Goal: Contribute content: Add original content to the website for others to see

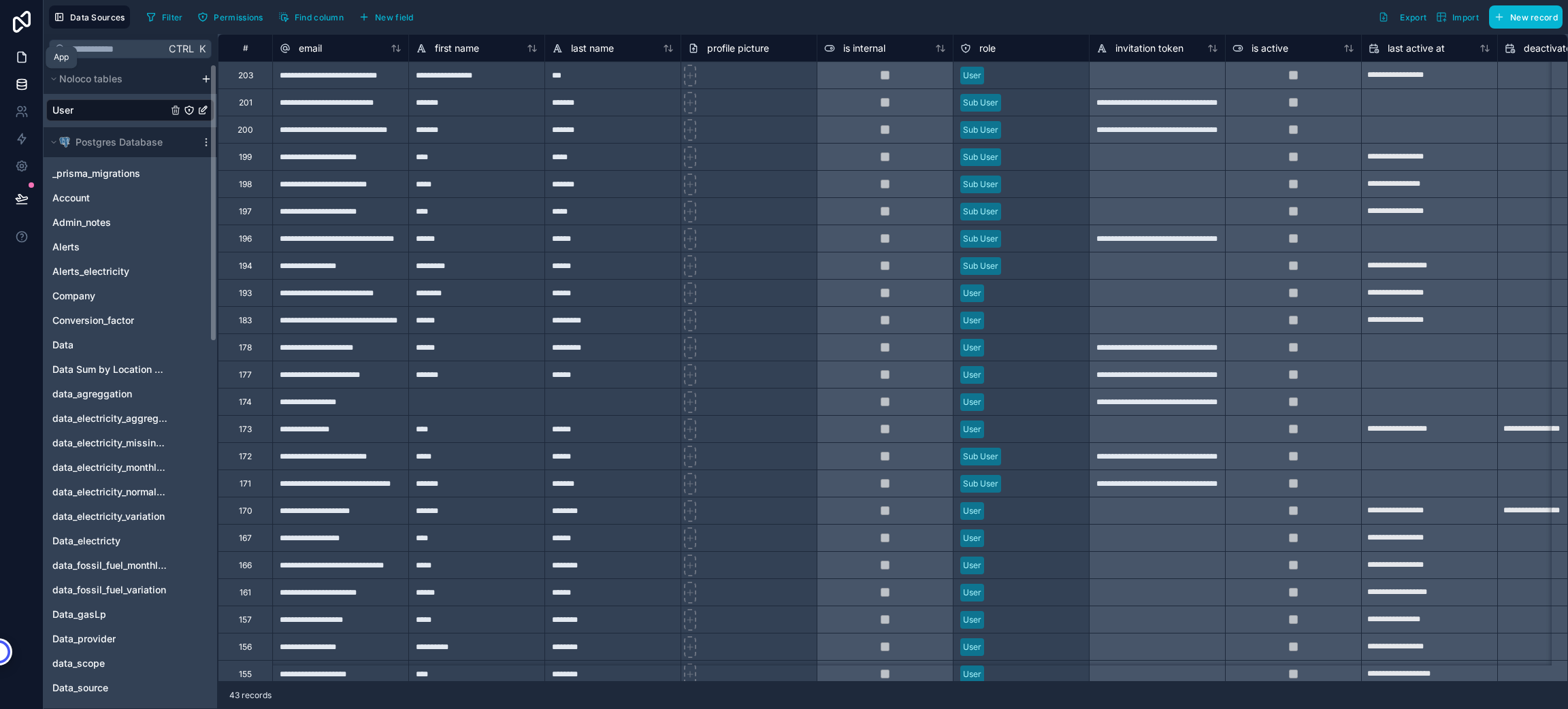
click at [33, 57] on link at bounding box center [21, 58] width 43 height 27
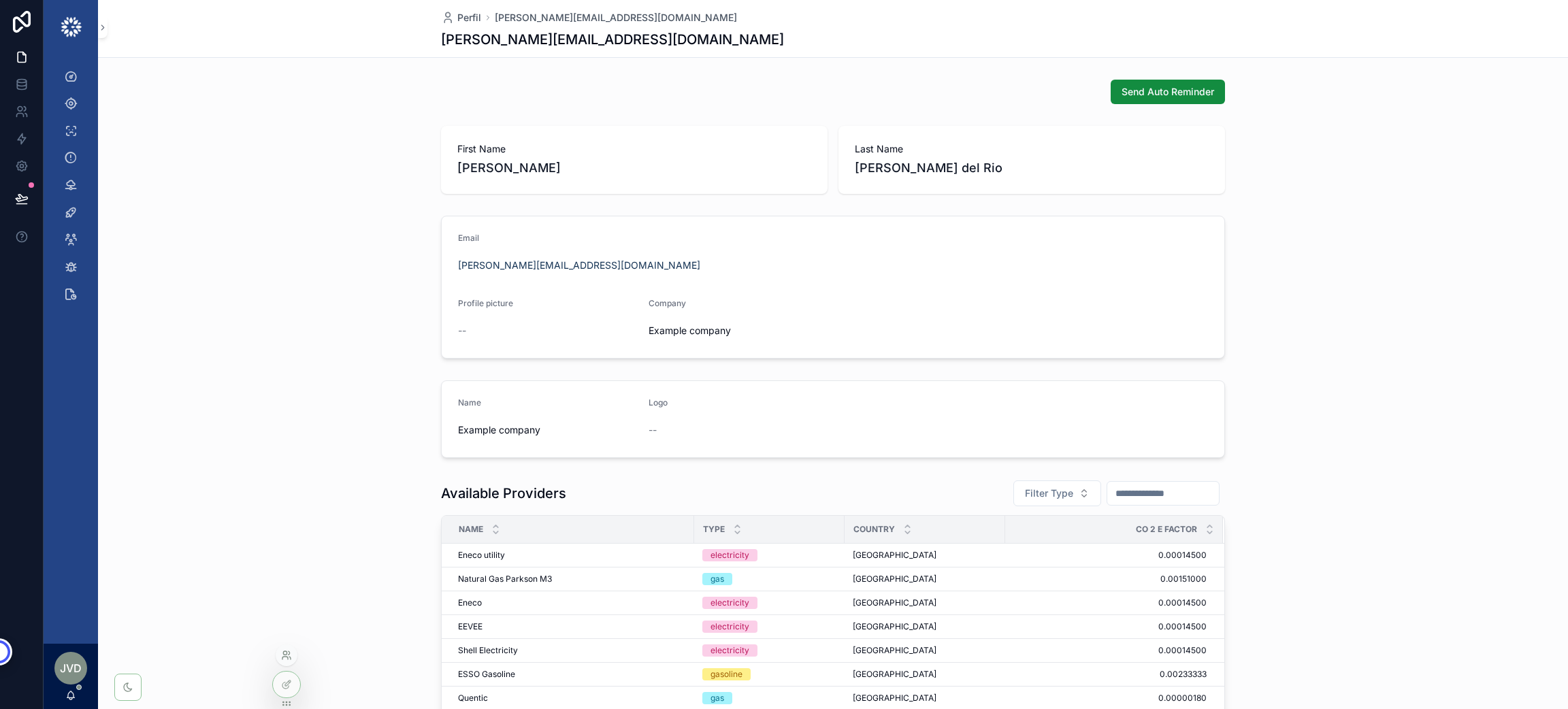
click at [284, 651] on icon at bounding box center [286, 654] width 11 height 11
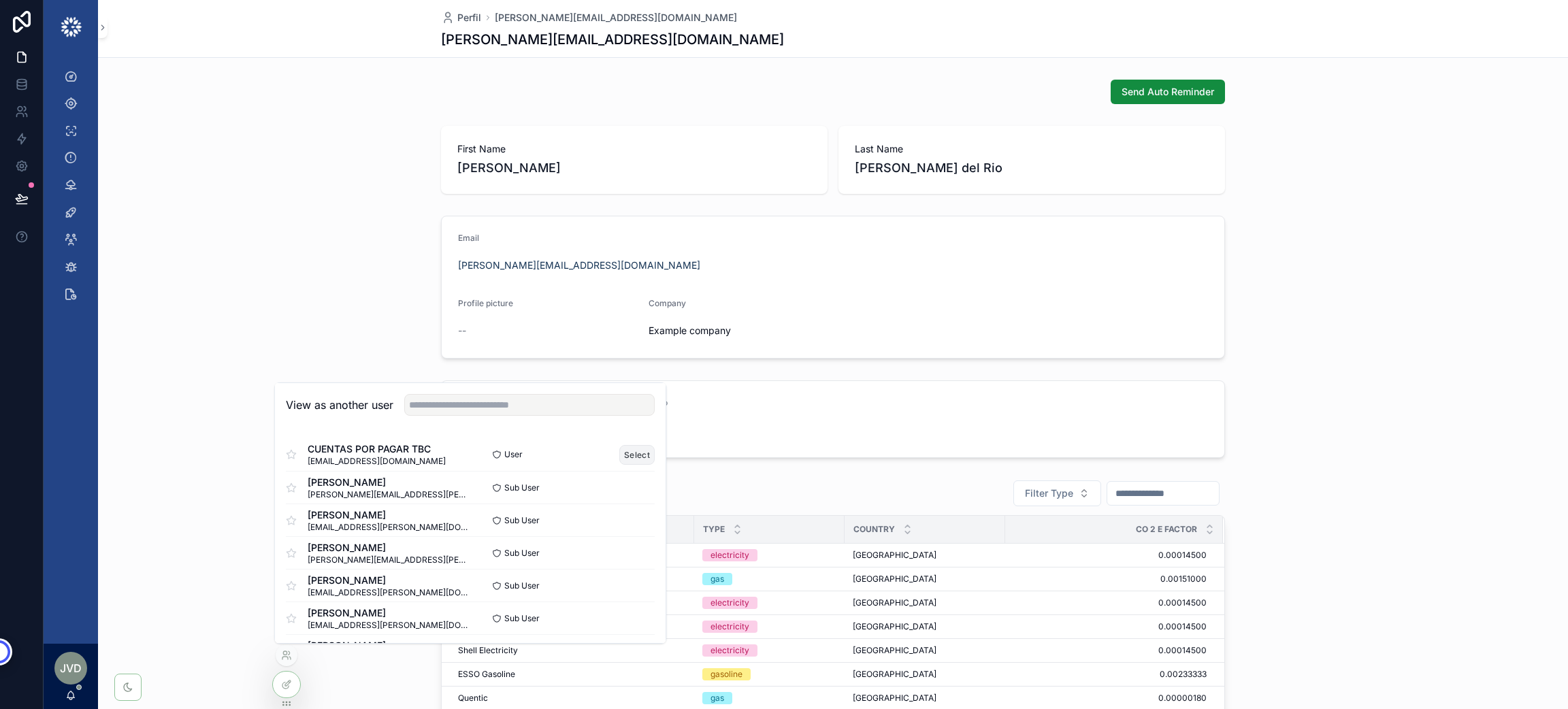
click at [630, 453] on button "Select" at bounding box center [637, 454] width 35 height 20
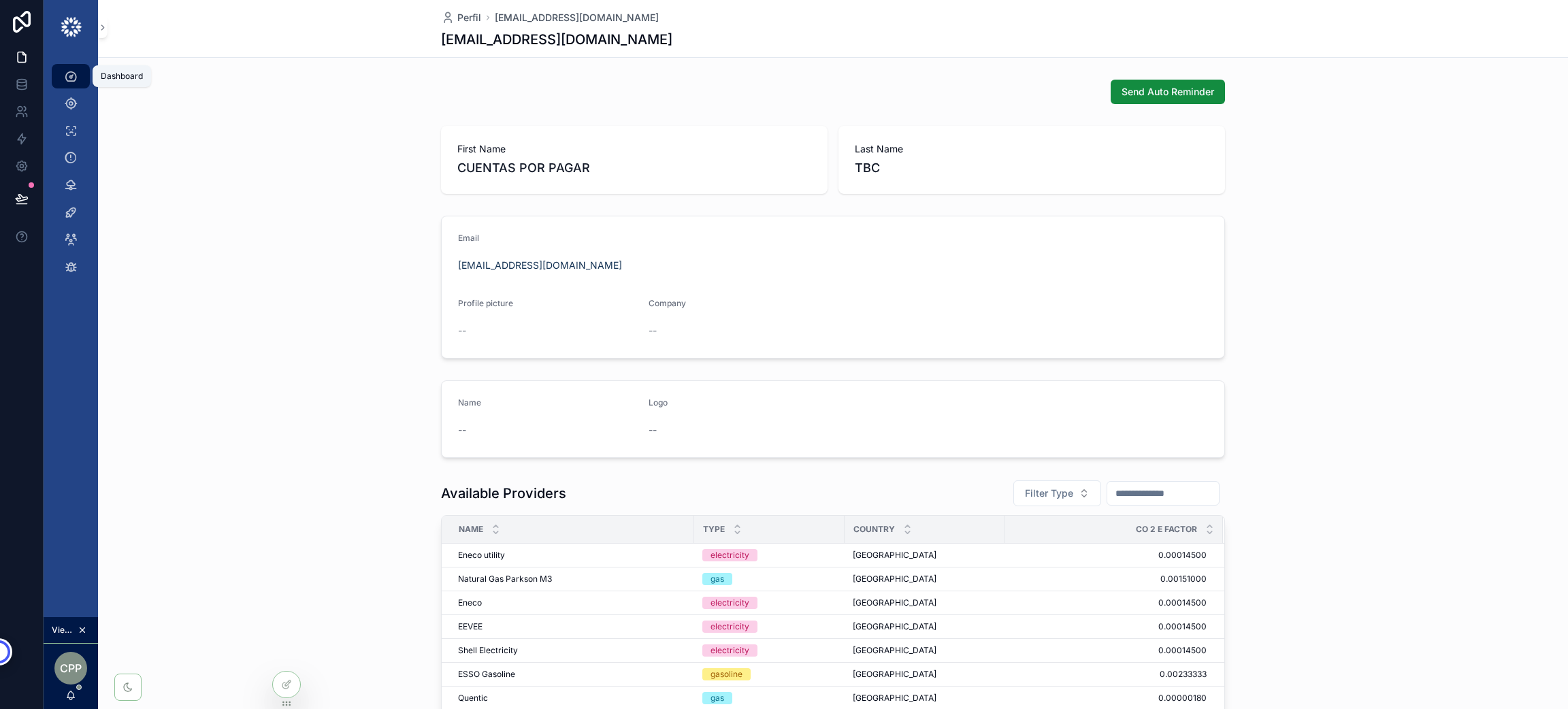
click at [79, 72] on div "Dashboard" at bounding box center [70, 76] width 21 height 21
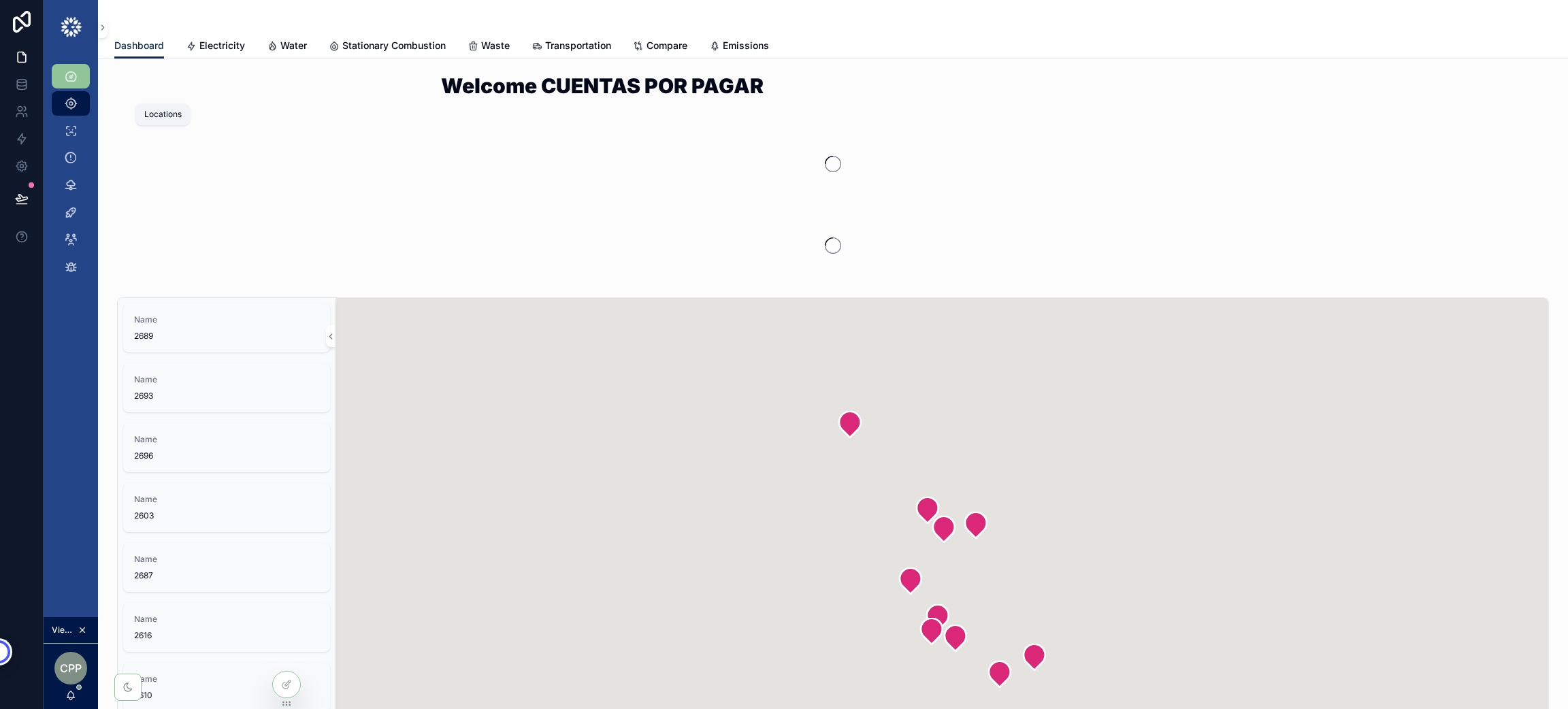
click at [78, 110] on div "Locations" at bounding box center [70, 103] width 21 height 21
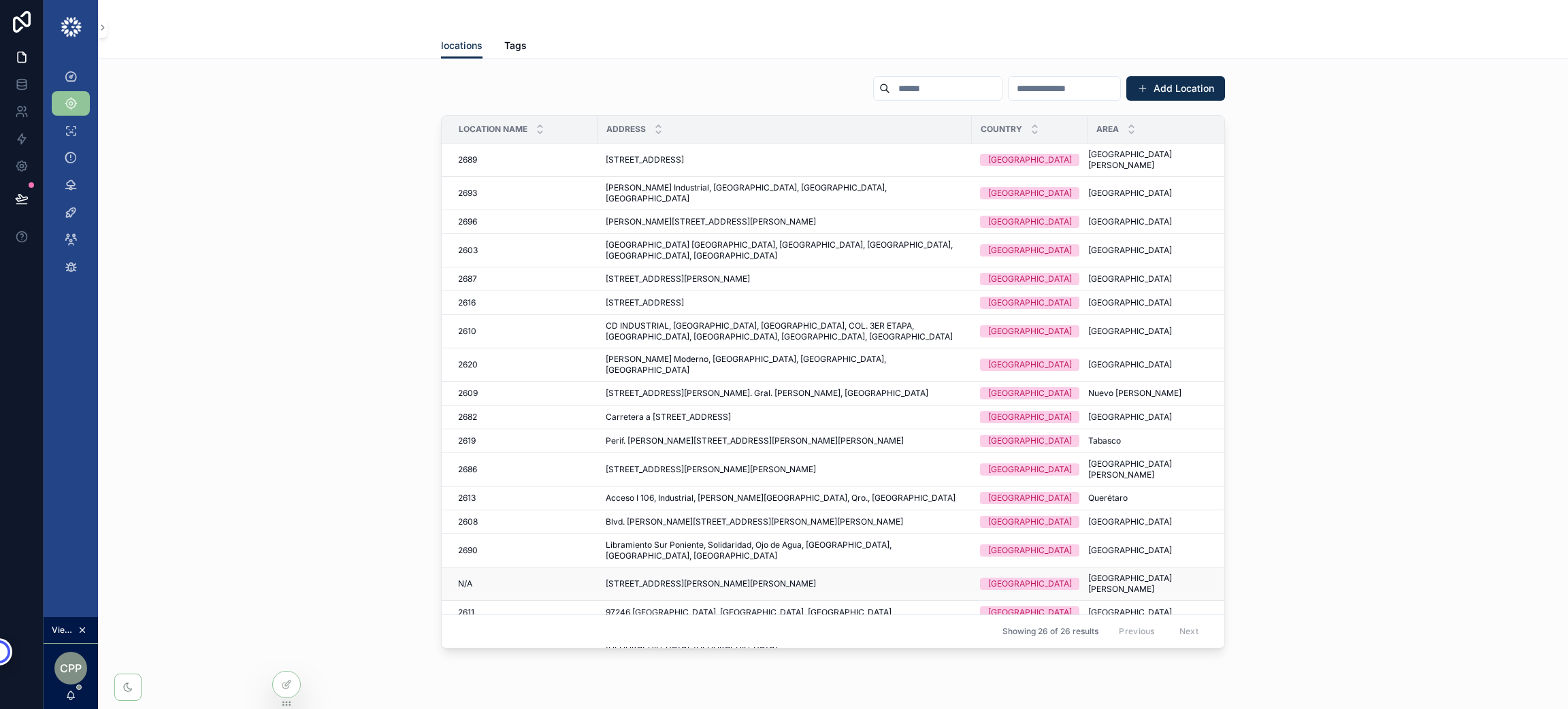
click at [672, 578] on span "[STREET_ADDRESS][PERSON_NAME][PERSON_NAME]" at bounding box center [711, 583] width 211 height 11
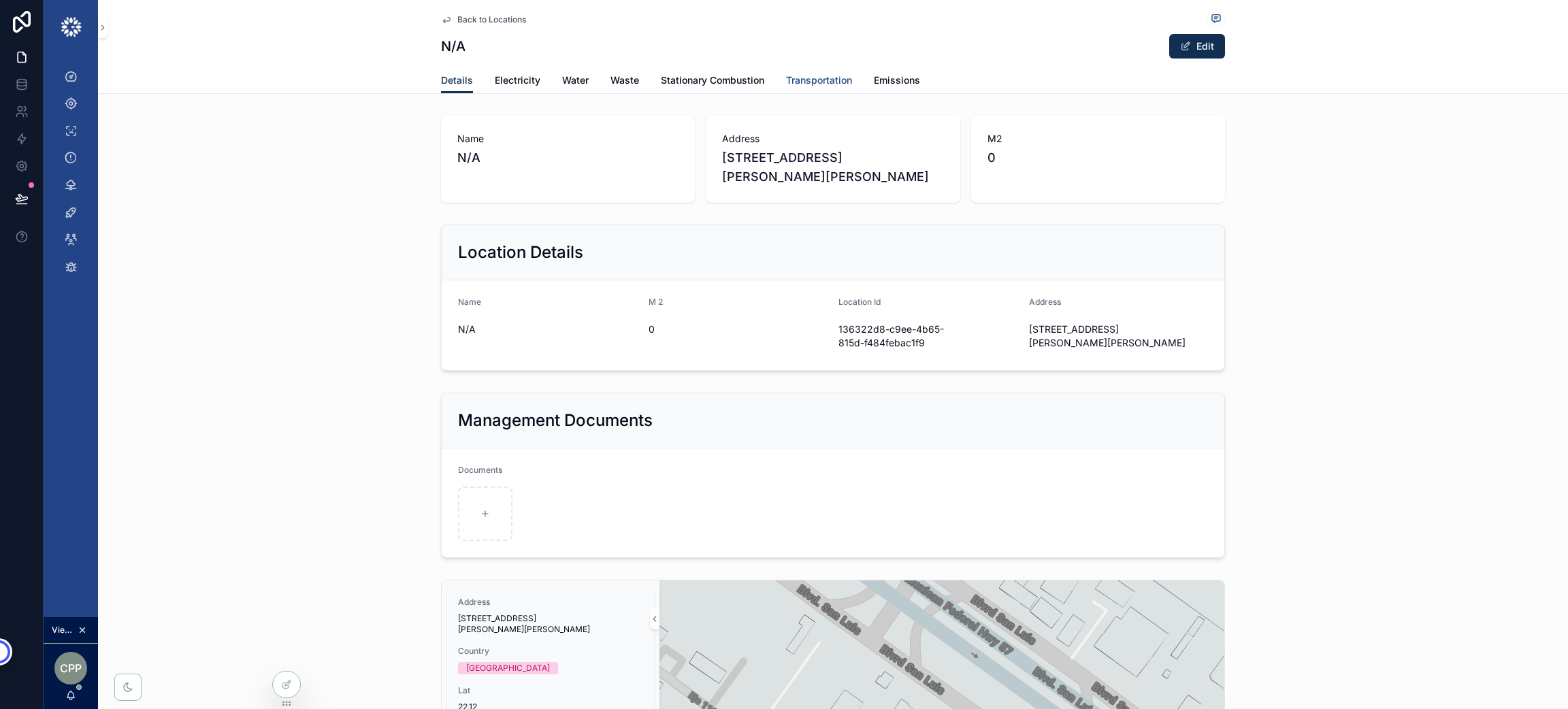
click at [791, 80] on span "Transportation" at bounding box center [819, 80] width 66 height 14
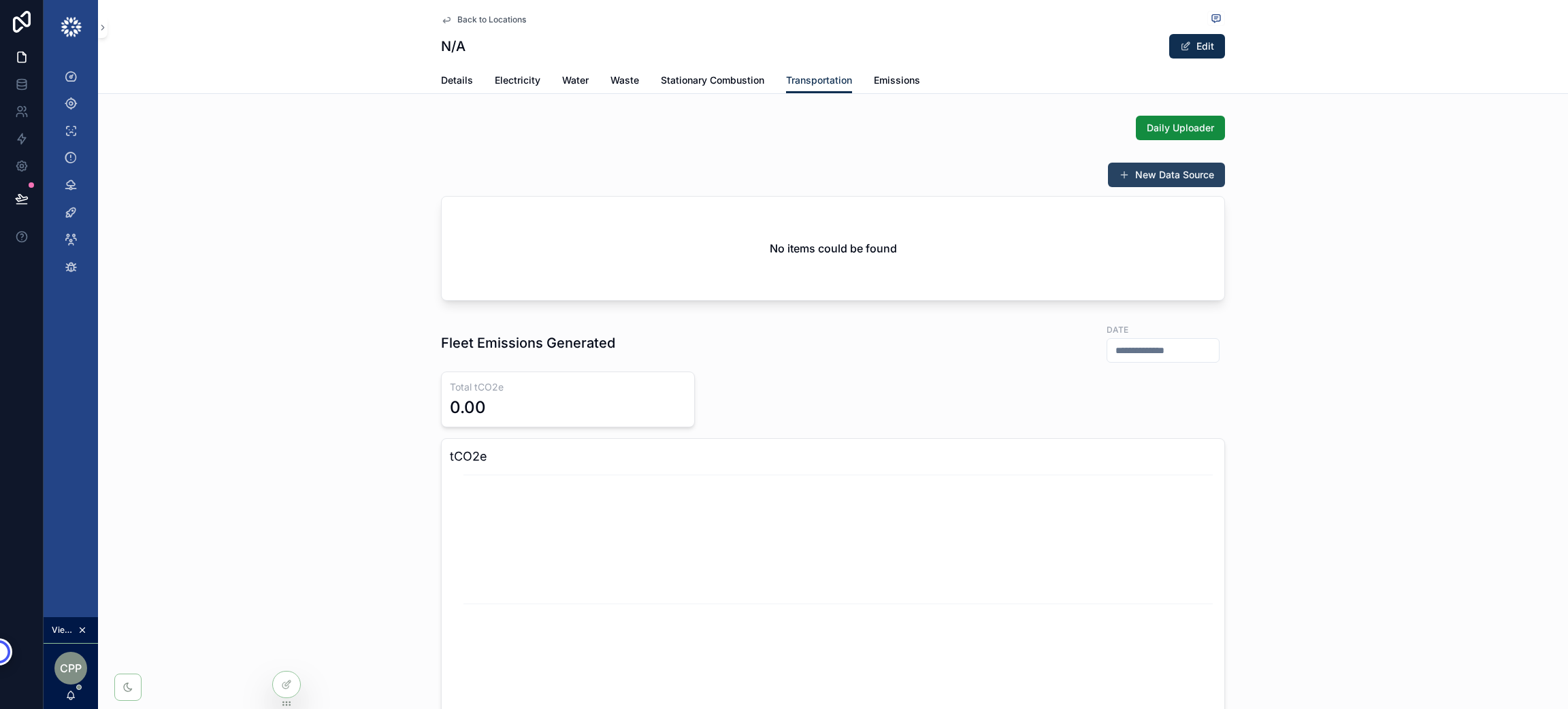
click at [1181, 175] on button "New Data Source" at bounding box center [1166, 175] width 117 height 24
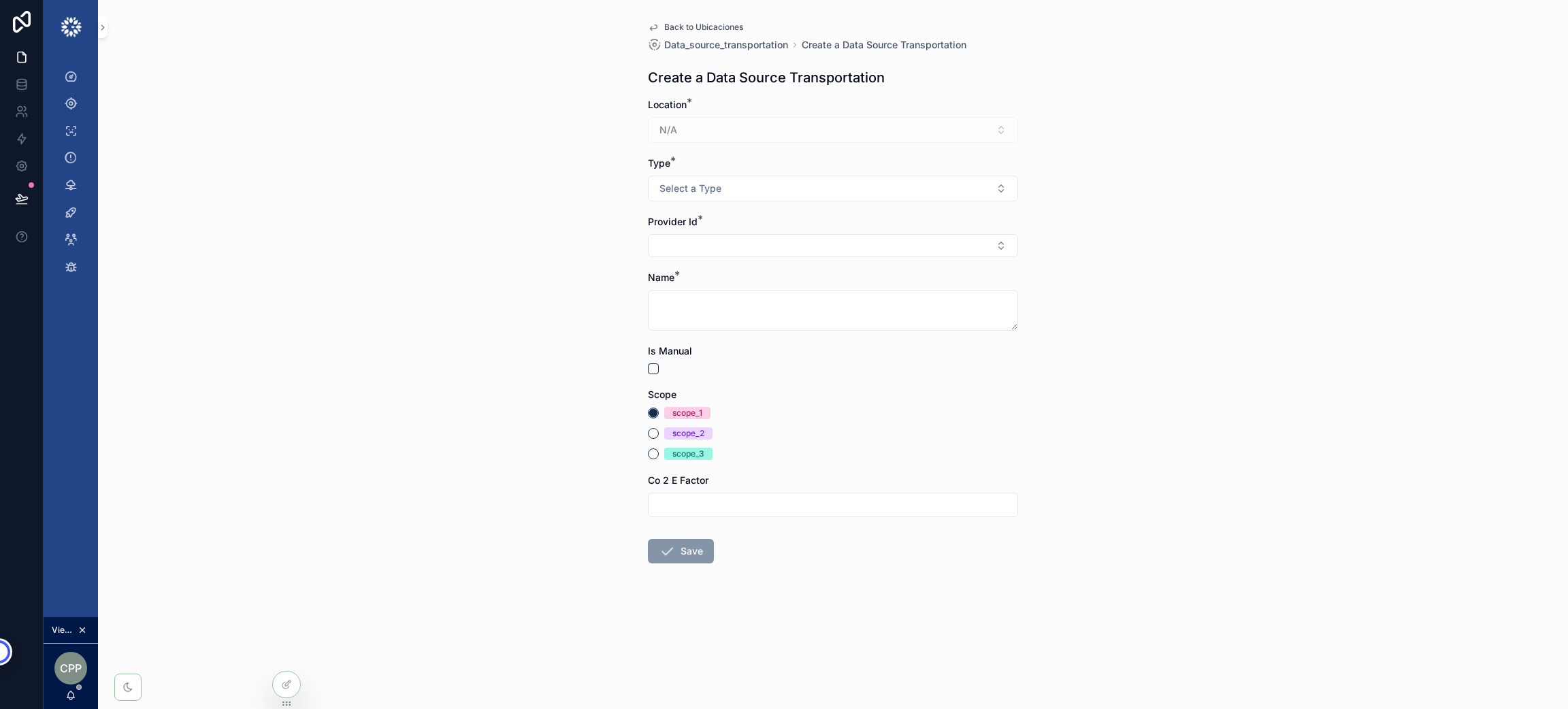
click at [689, 134] on div "N/A" at bounding box center [833, 130] width 371 height 26
click at [689, 122] on div "N/A" at bounding box center [833, 130] width 371 height 26
click at [684, 187] on span "Select a Type" at bounding box center [689, 188] width 61 height 14
click at [684, 244] on div "gasoline" at bounding box center [681, 244] width 32 height 13
click at [684, 247] on button "Select Button" at bounding box center [833, 246] width 371 height 23
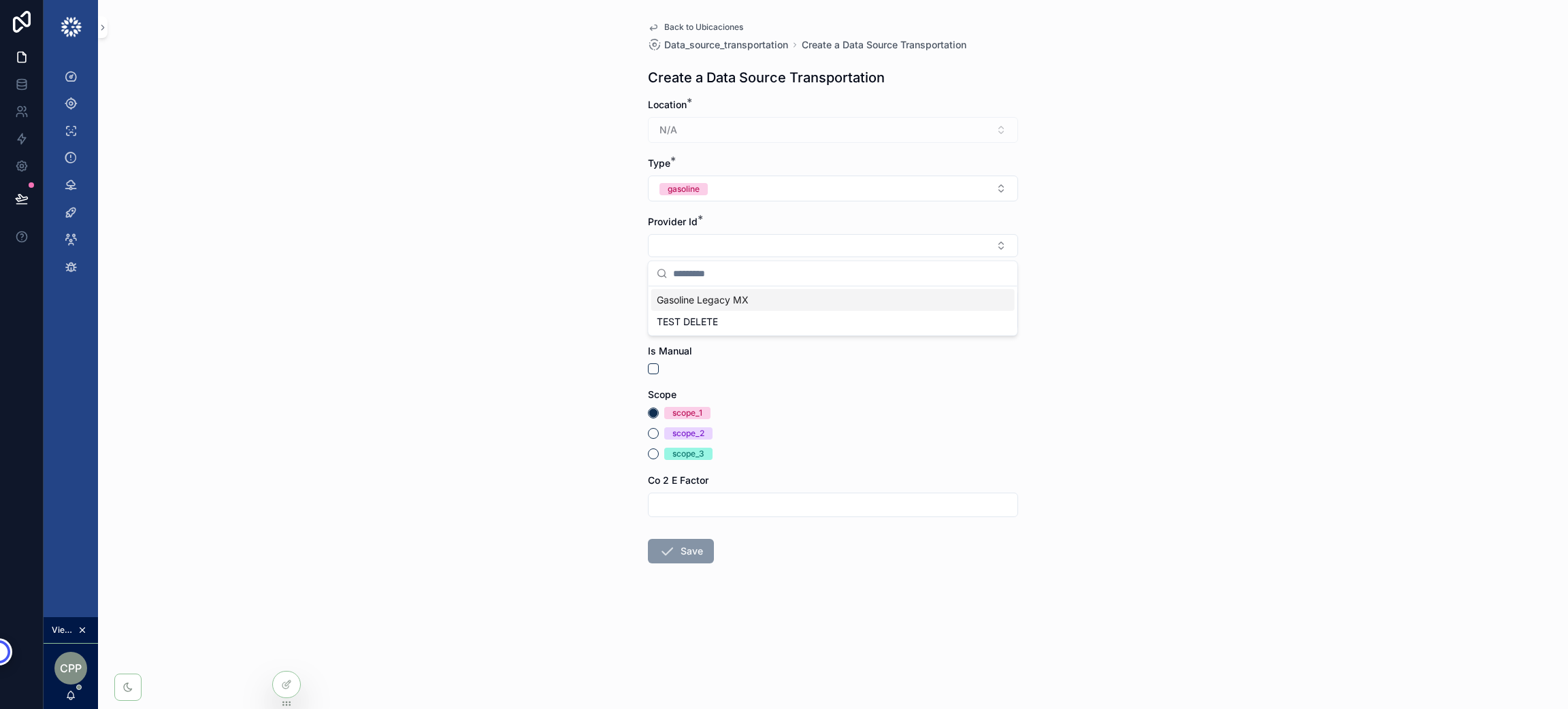
click at [533, 282] on div "Back to Ubicaciones Data_source_transportation Create a Data Source Transportat…" at bounding box center [832, 354] width 1470 height 709
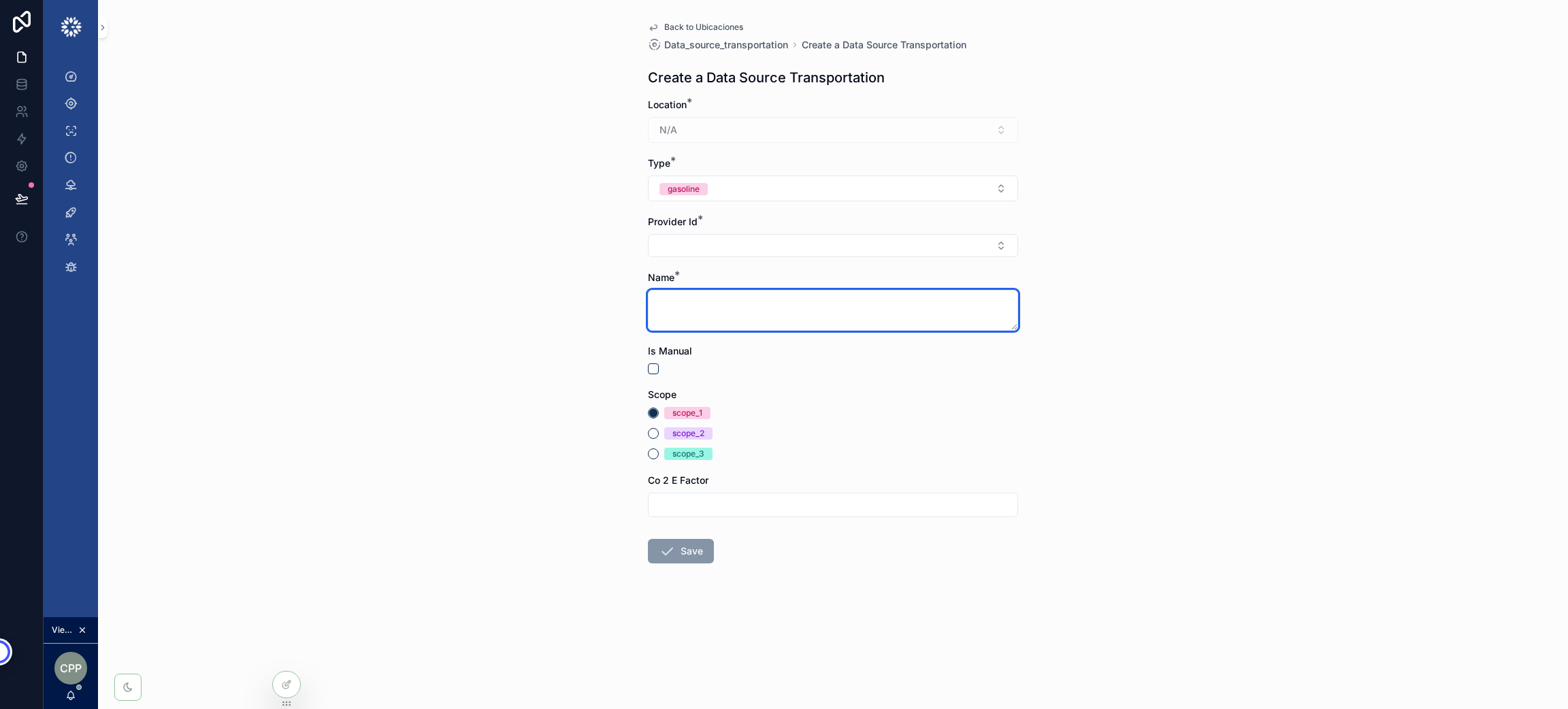
click at [664, 306] on textarea "scrollable content" at bounding box center [833, 310] width 371 height 41
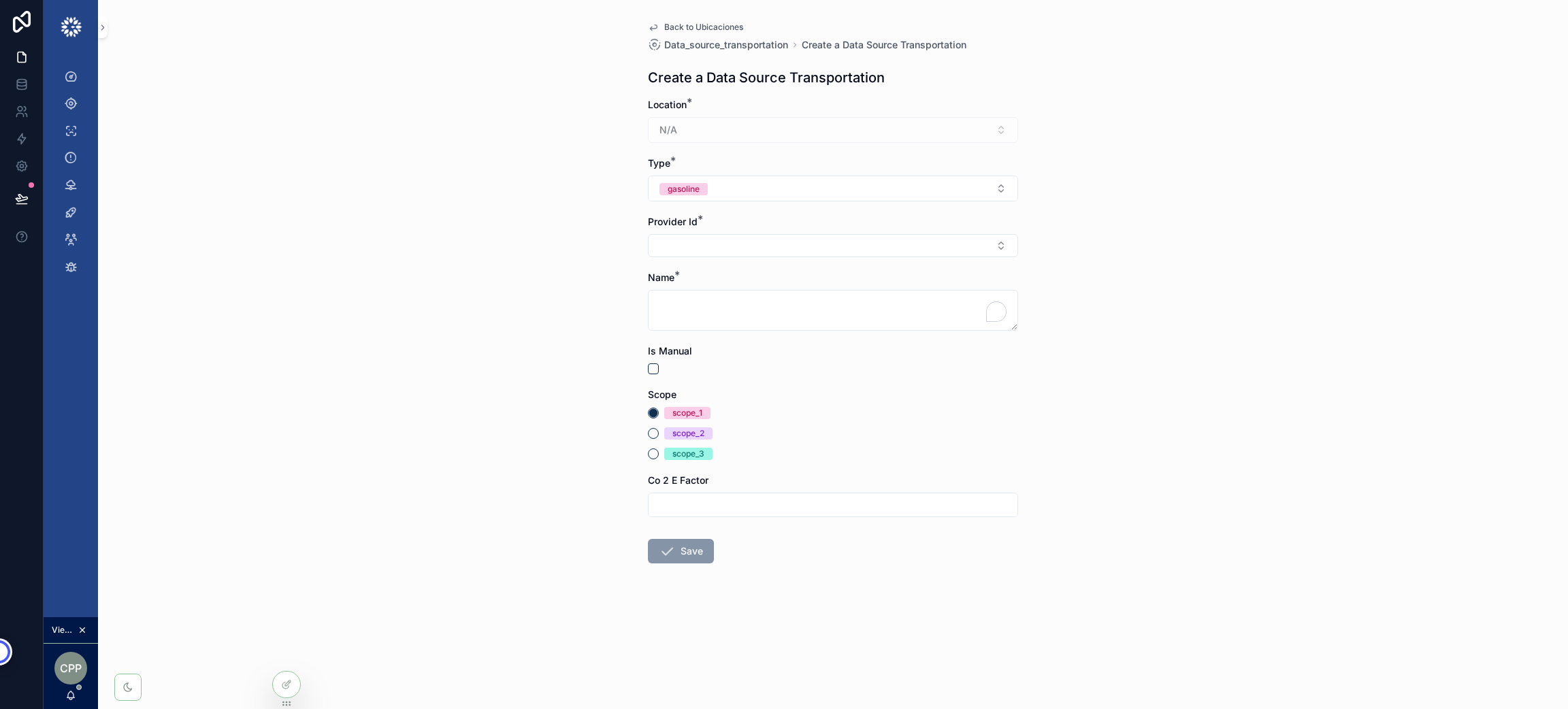
click at [576, 369] on div "Back to Ubicaciones Data_source_transportation Create a Data Source Transportat…" at bounding box center [832, 354] width 1470 height 709
click at [651, 374] on form "Location * N/A Type * gasoline Provider Id * Name * Is Manual Scope scope_1 sco…" at bounding box center [833, 374] width 371 height 553
click at [652, 369] on button "scrollable content" at bounding box center [652, 369] width 11 height 11
click at [651, 369] on button "scrollable content" at bounding box center [652, 369] width 11 height 11
click at [703, 18] on div "Back to Ubicaciones Data_source_transportation Create a Data Source Transportat…" at bounding box center [833, 325] width 392 height 650
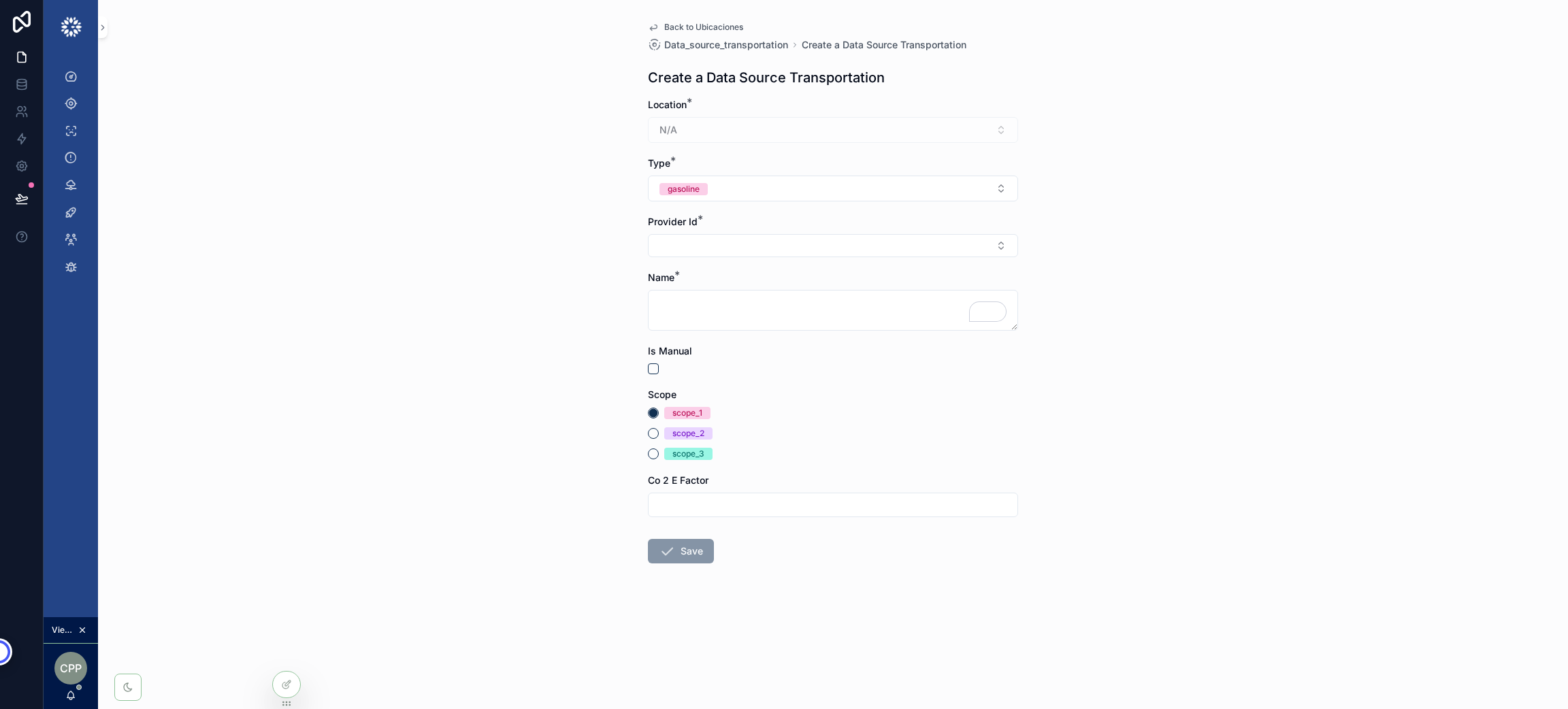
click at [693, 26] on span "Back to Ubicaciones" at bounding box center [703, 26] width 79 height 11
